Goal: Information Seeking & Learning: Learn about a topic

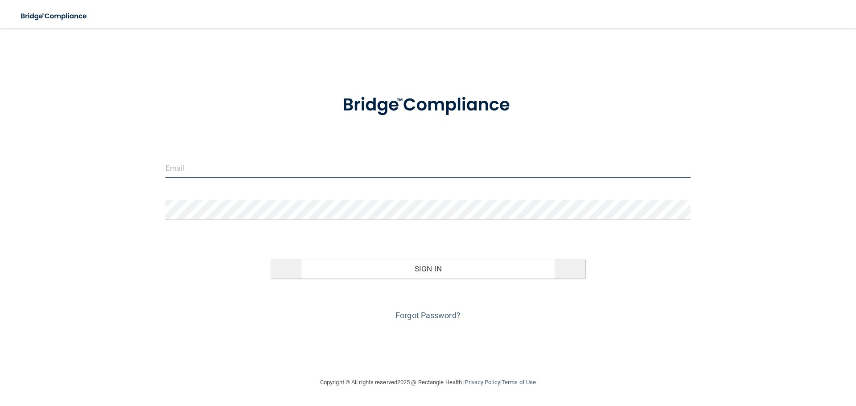
type input "[EMAIL_ADDRESS][DOMAIN_NAME]"
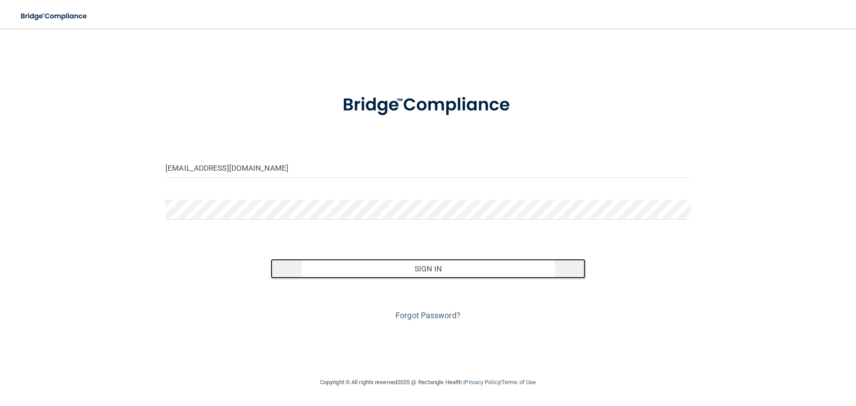
click at [435, 276] on button "Sign In" at bounding box center [428, 269] width 315 height 20
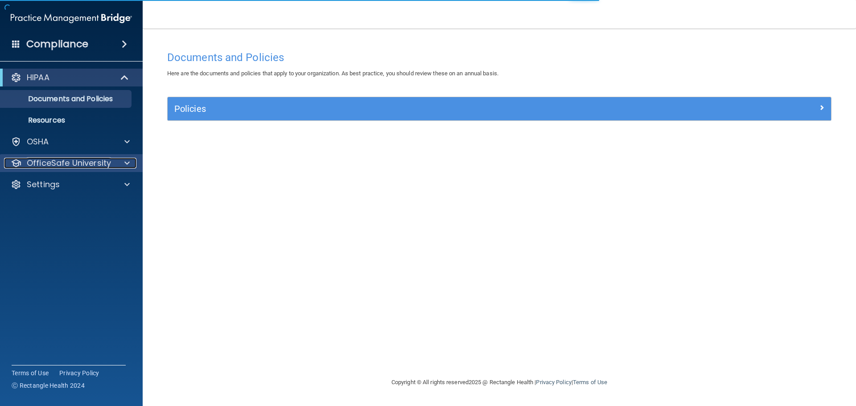
click at [67, 165] on p "OfficeSafe University" at bounding box center [69, 163] width 84 height 11
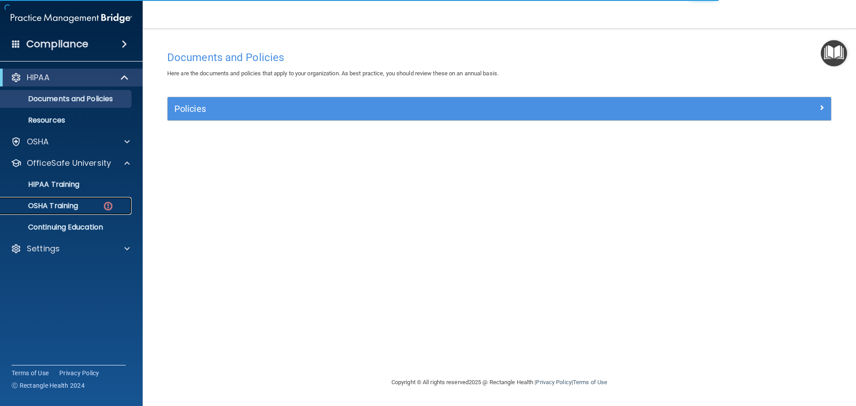
click at [70, 203] on p "OSHA Training" at bounding box center [42, 206] width 72 height 9
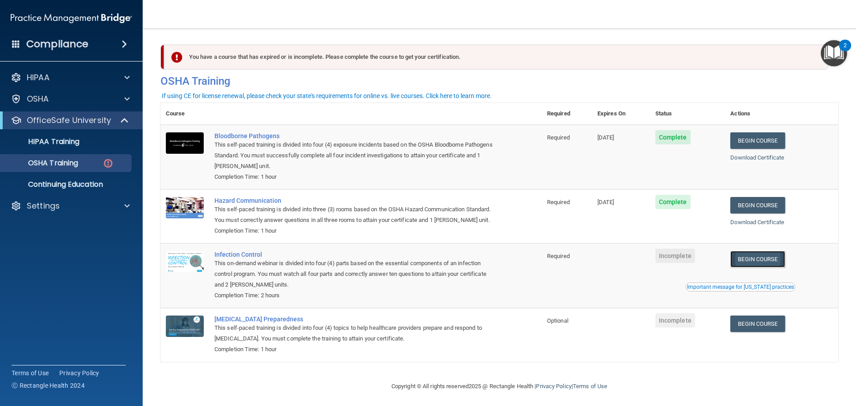
click at [748, 268] on link "Begin Course" at bounding box center [758, 259] width 54 height 17
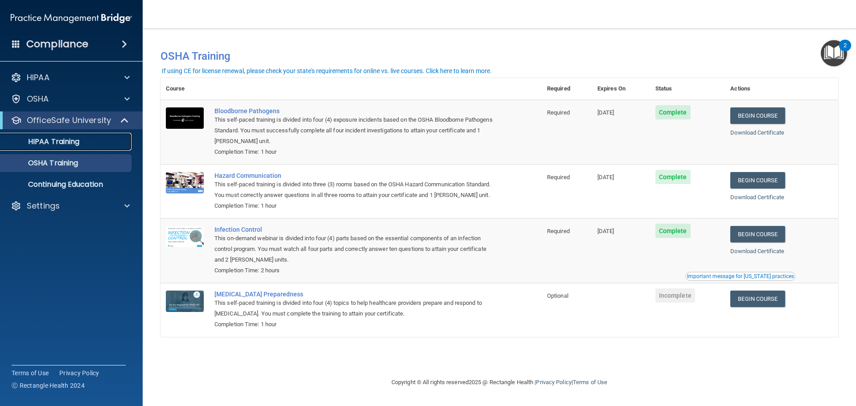
click at [67, 146] on link "HIPAA Training" at bounding box center [61, 142] width 141 height 18
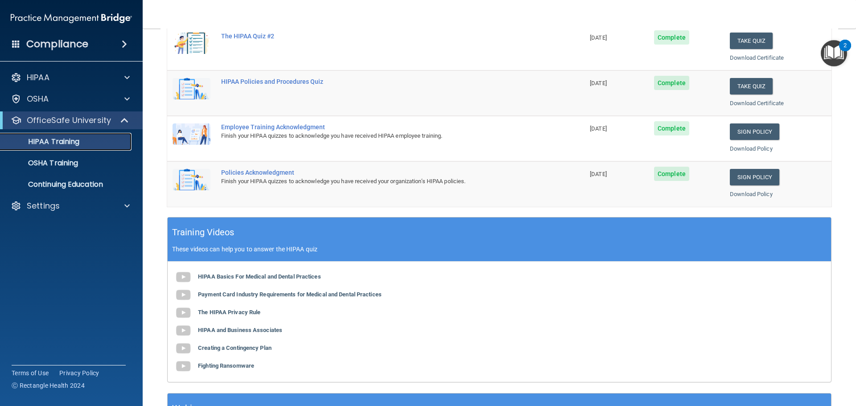
scroll to position [176, 0]
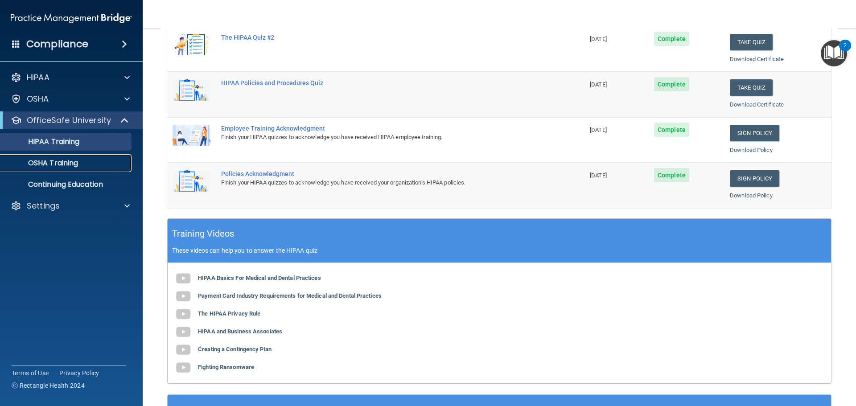
click at [34, 159] on p "OSHA Training" at bounding box center [42, 163] width 72 height 9
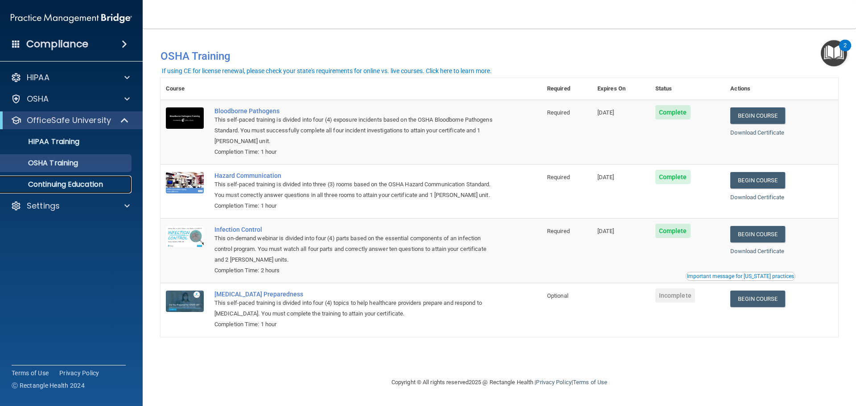
click at [37, 181] on p "Continuing Education" at bounding box center [67, 184] width 122 height 9
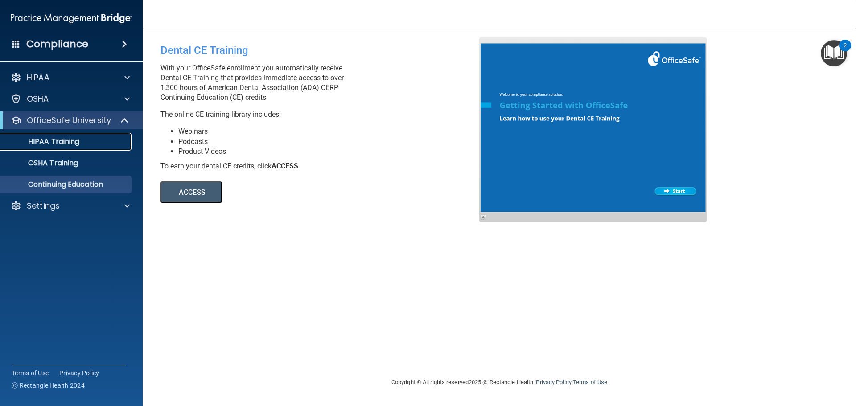
click at [45, 137] on p "HIPAA Training" at bounding box center [43, 141] width 74 height 9
